Goal: Information Seeking & Learning: Learn about a topic

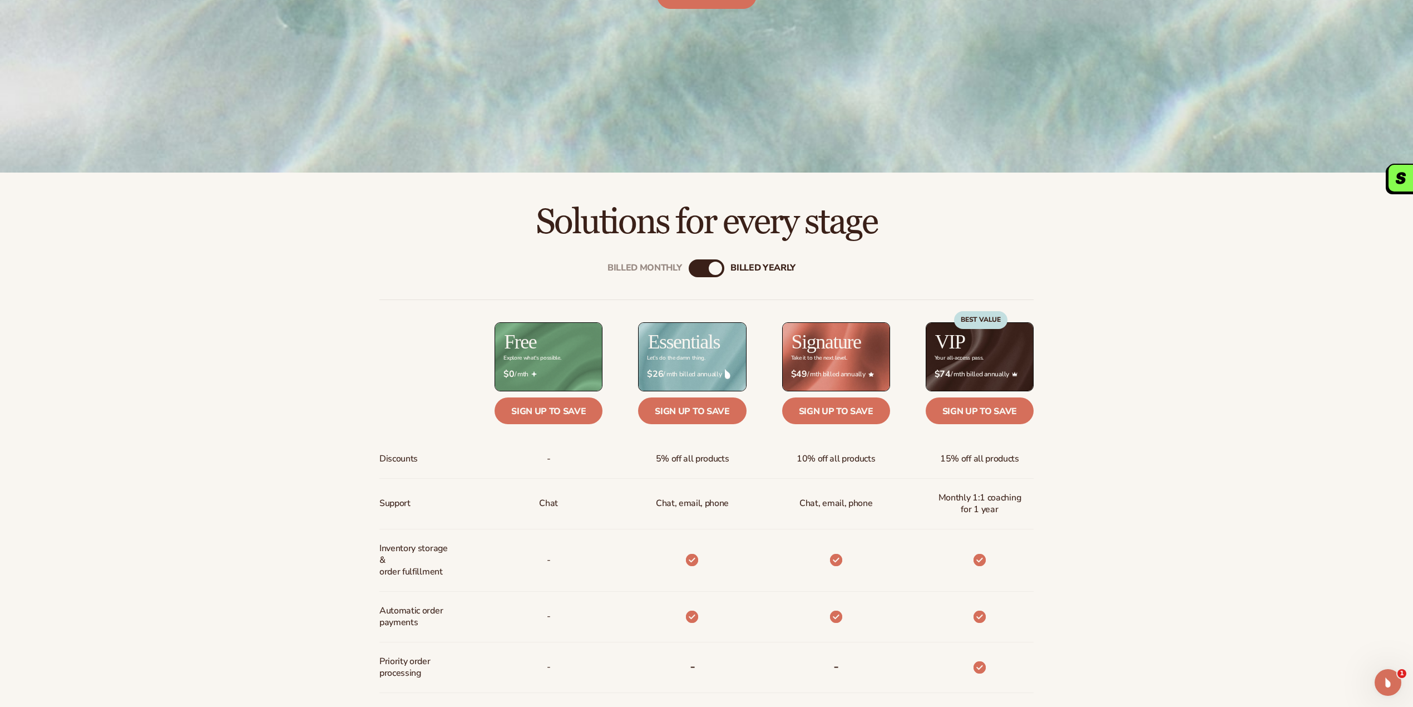
scroll to position [445, 0]
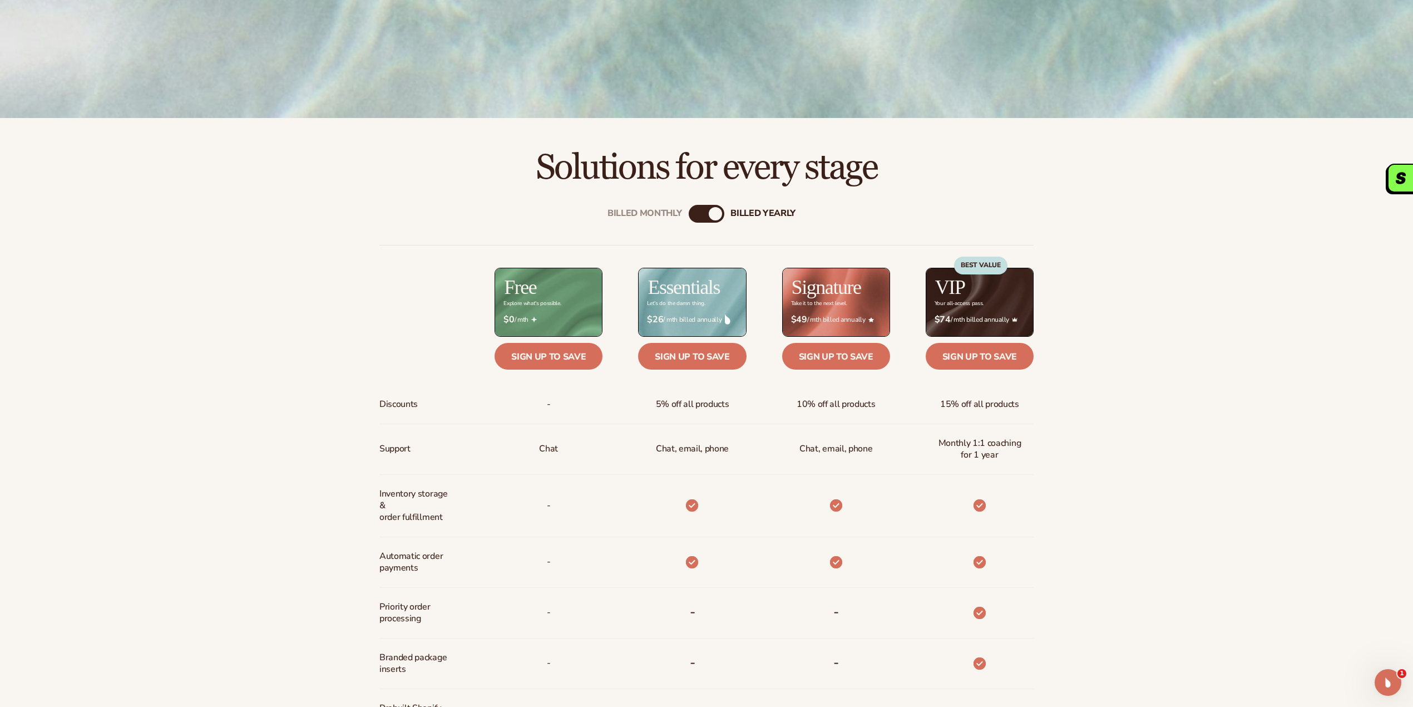
click at [702, 372] on div "Essentials Let’s do the damn thing. $ $26 / mth billed annually Sign up to save…" at bounding box center [674, 587] width 144 height 639
click at [702, 368] on link "Sign up to save" at bounding box center [692, 356] width 108 height 27
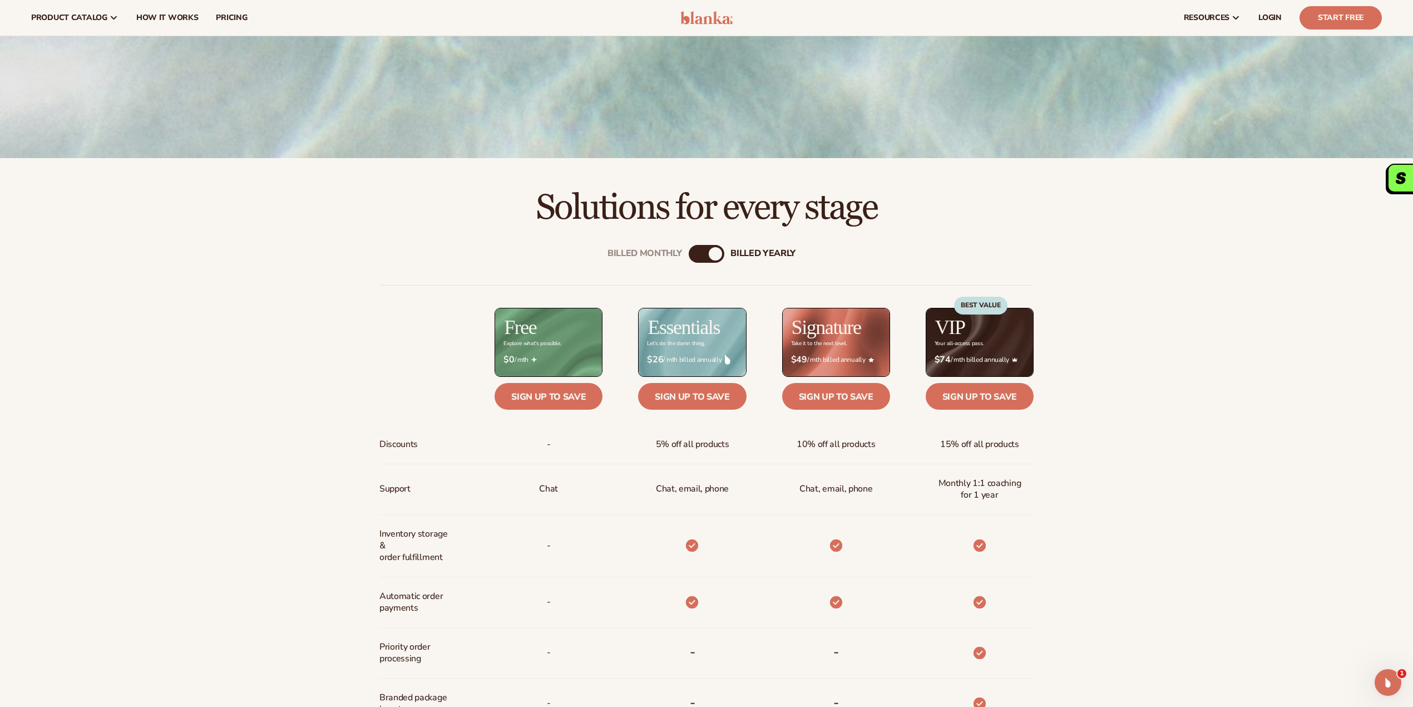
scroll to position [371, 0]
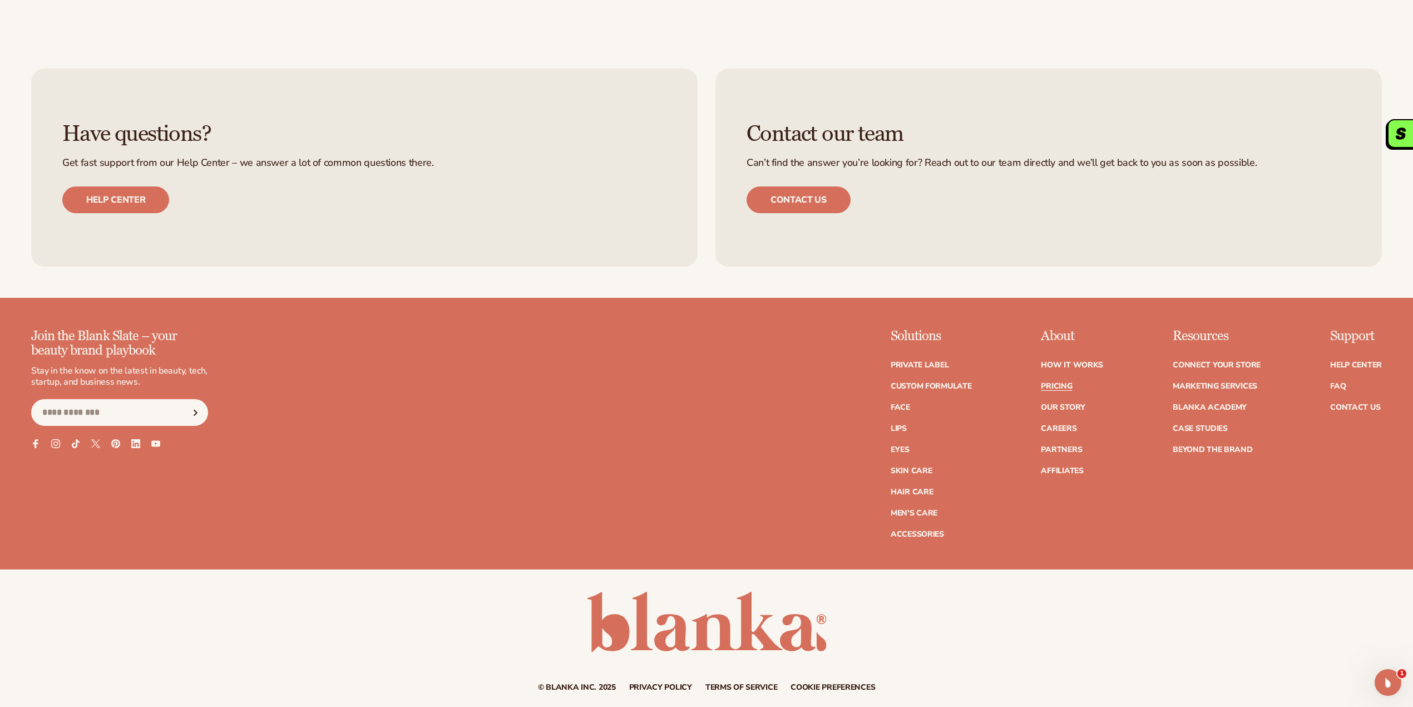
scroll to position [2577, 0]
